Goal: Task Accomplishment & Management: Manage account settings

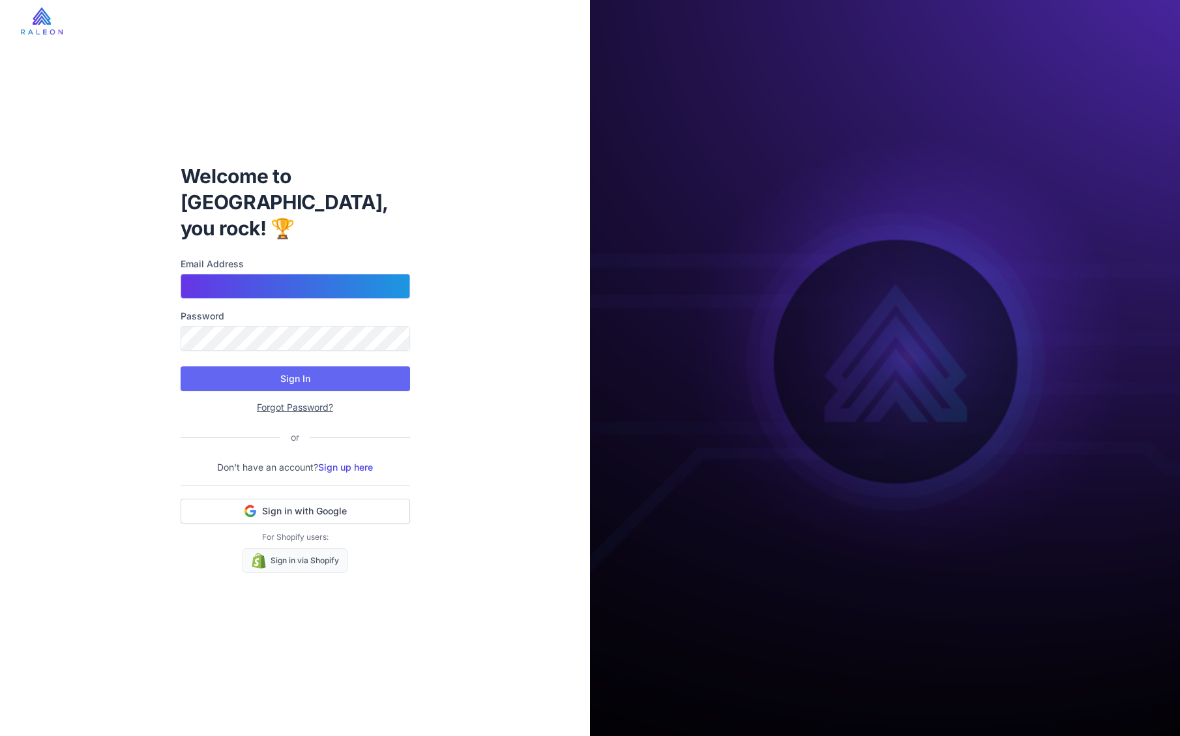
click at [262, 282] on input "Email Address" at bounding box center [295, 286] width 229 height 25
type input "**********"
click at [303, 505] on span "Sign in with Google" at bounding box center [304, 511] width 85 height 13
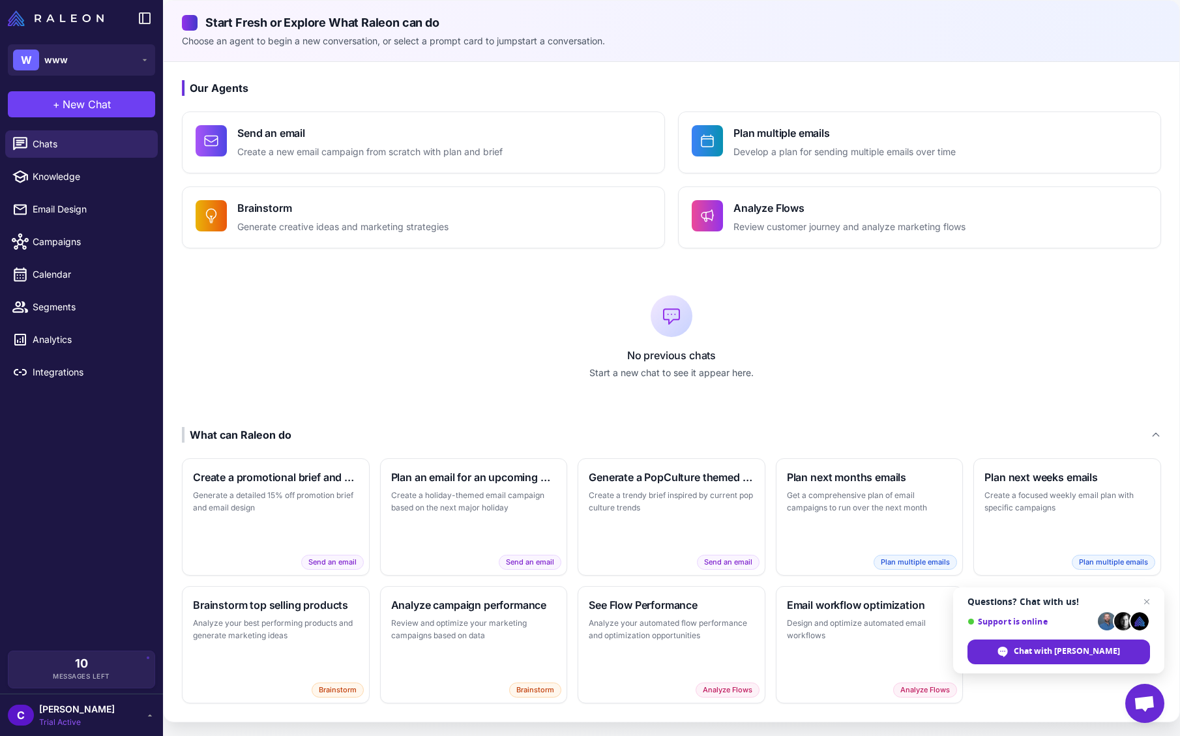
scroll to position [2, 0]
